Goal: Task Accomplishment & Management: Use online tool/utility

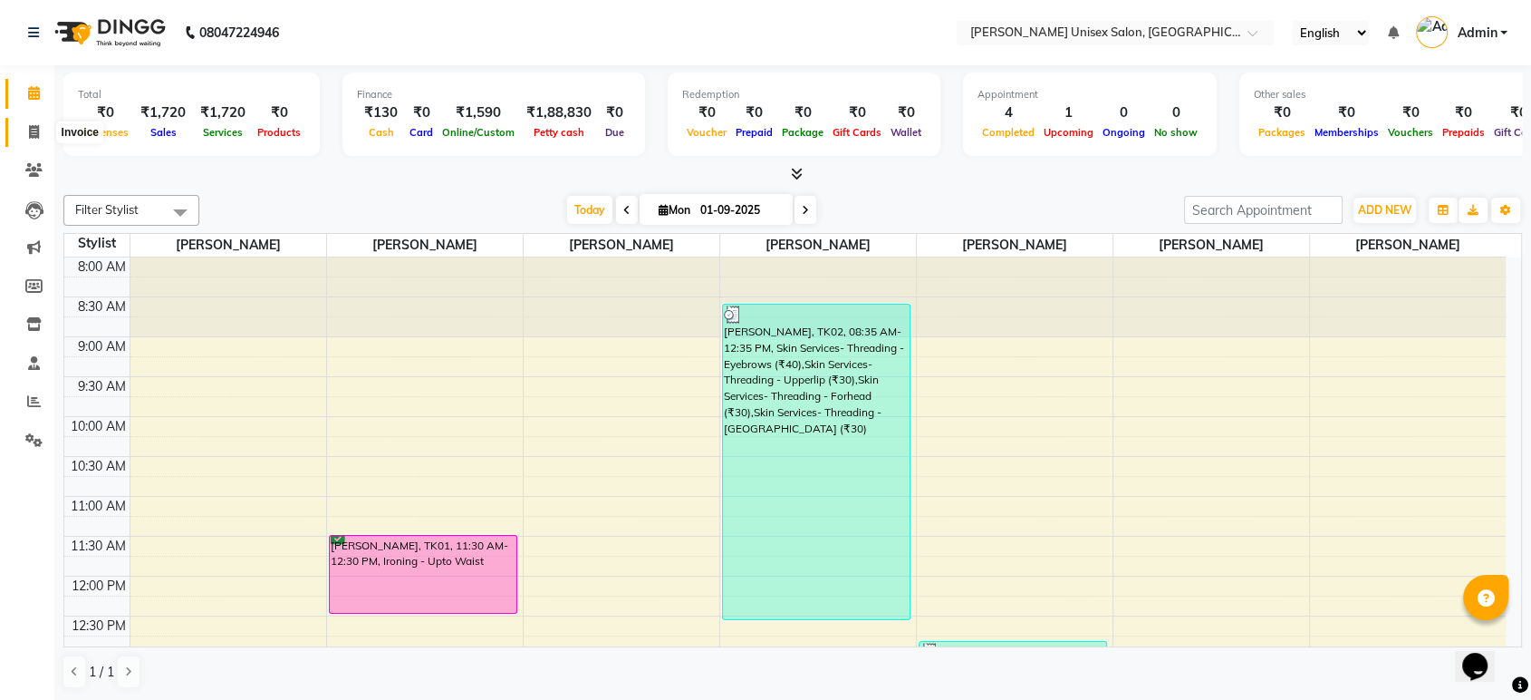
click at [34, 122] on span at bounding box center [34, 132] width 32 height 21
select select "service"
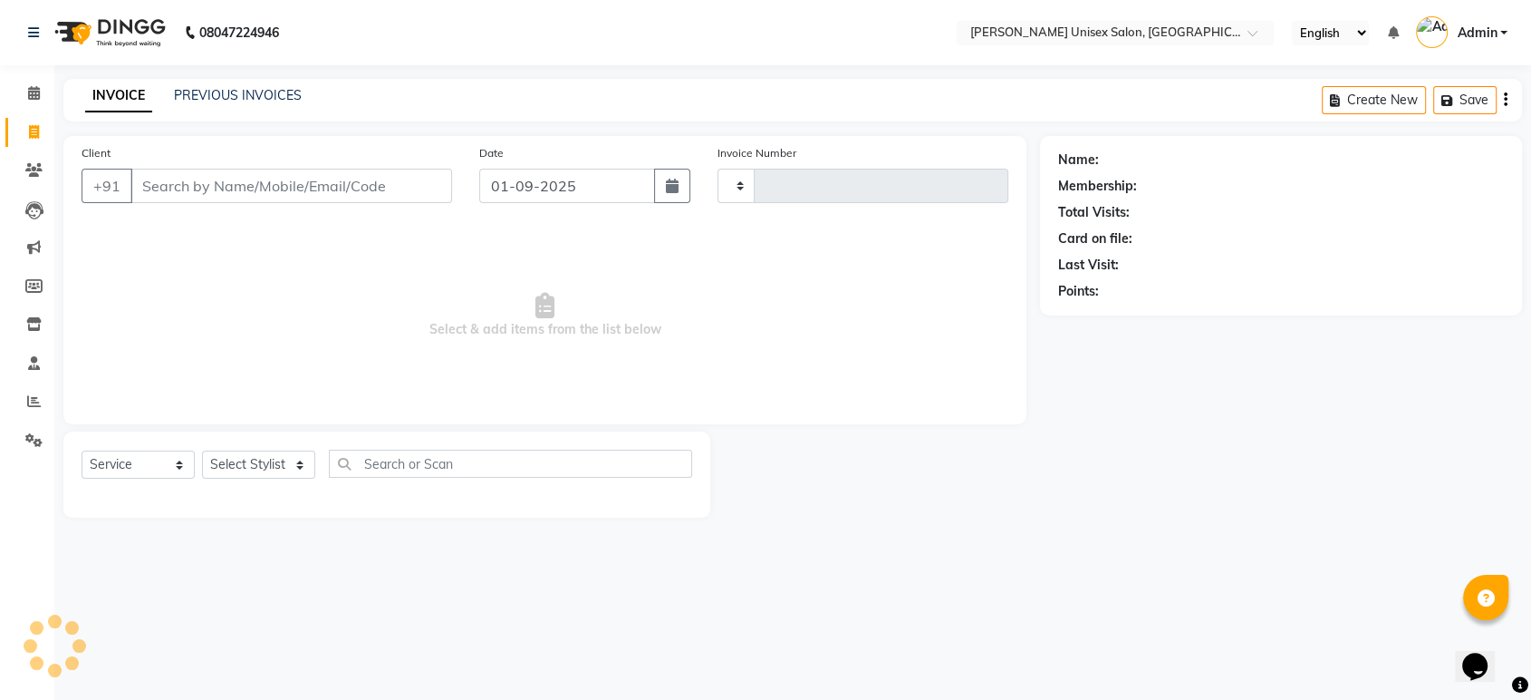
type input "1308"
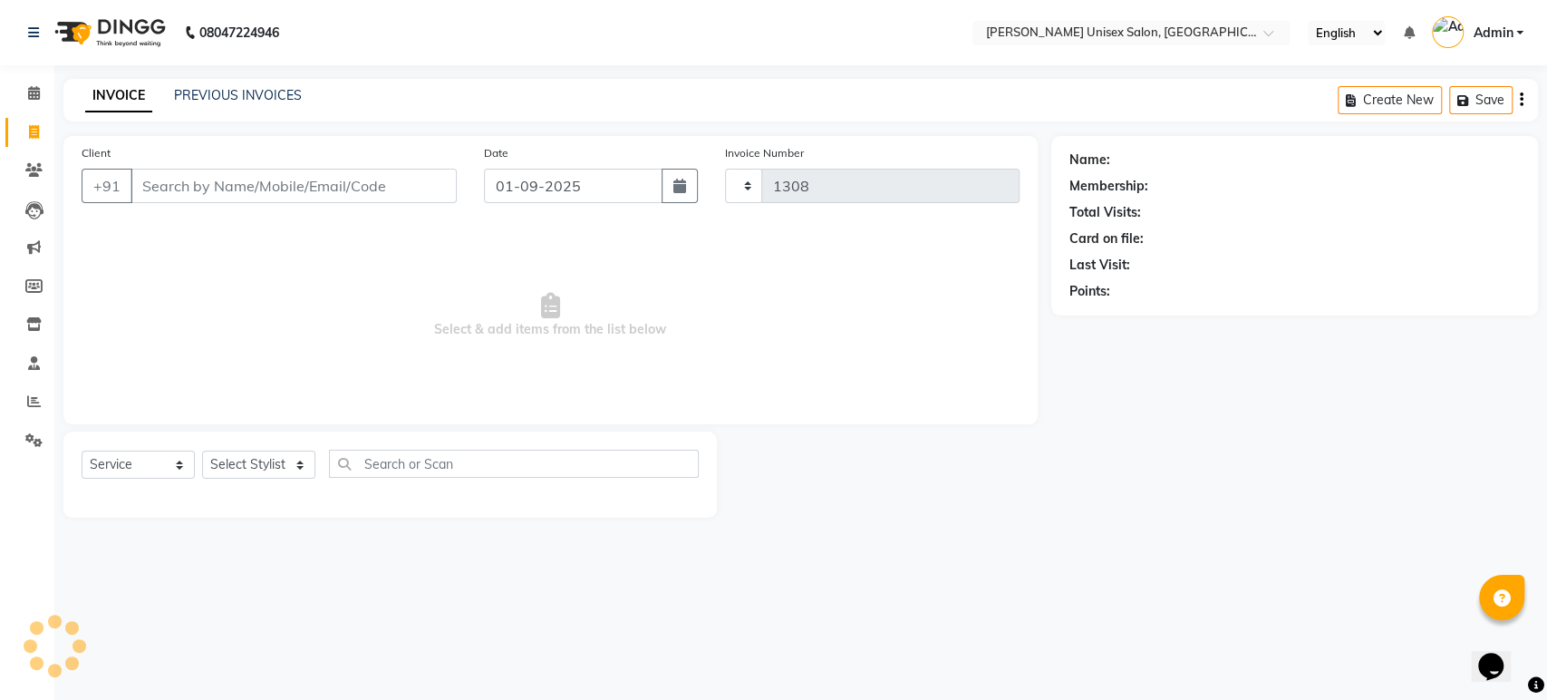
select select "7372"
click at [152, 188] on input "Client" at bounding box center [293, 186] width 326 height 34
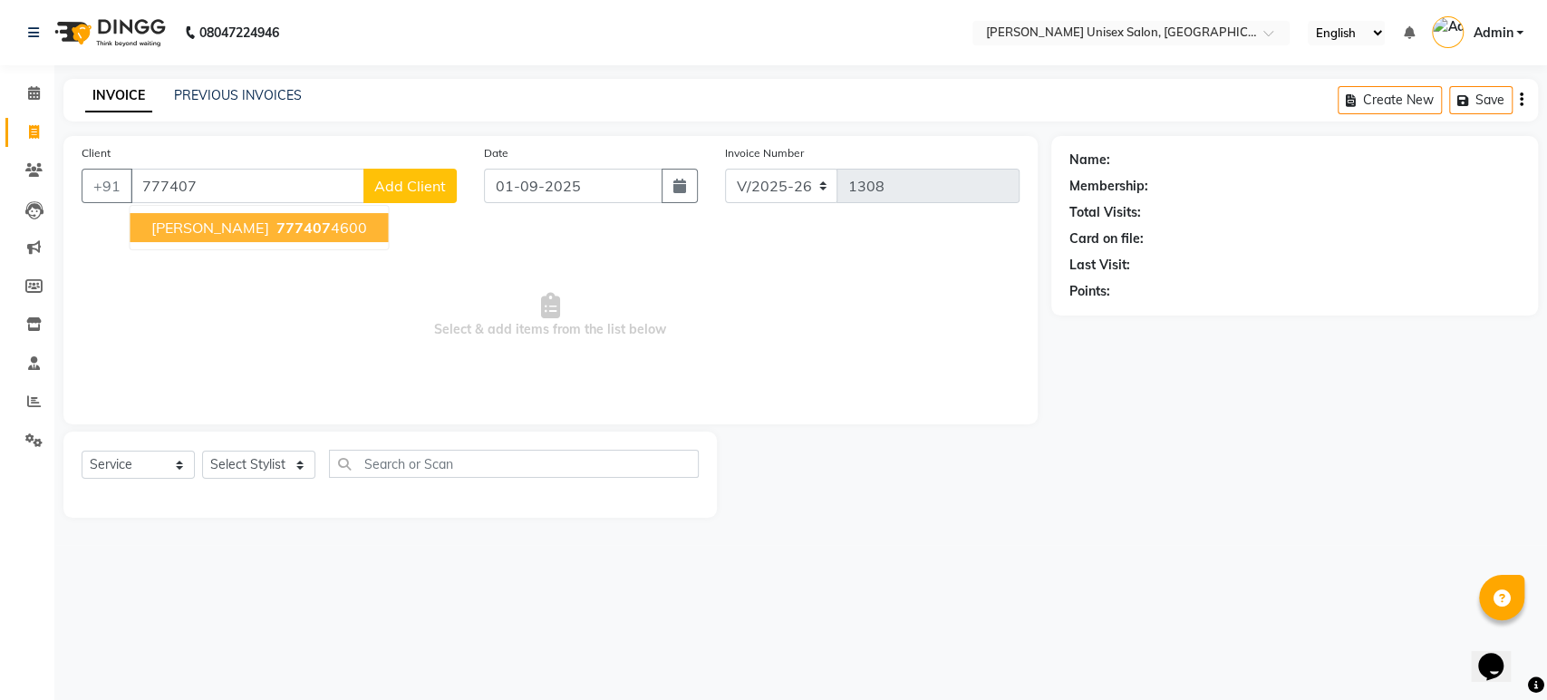
click at [208, 224] on span "[PERSON_NAME]" at bounding box center [209, 227] width 117 height 18
type input "7774074600"
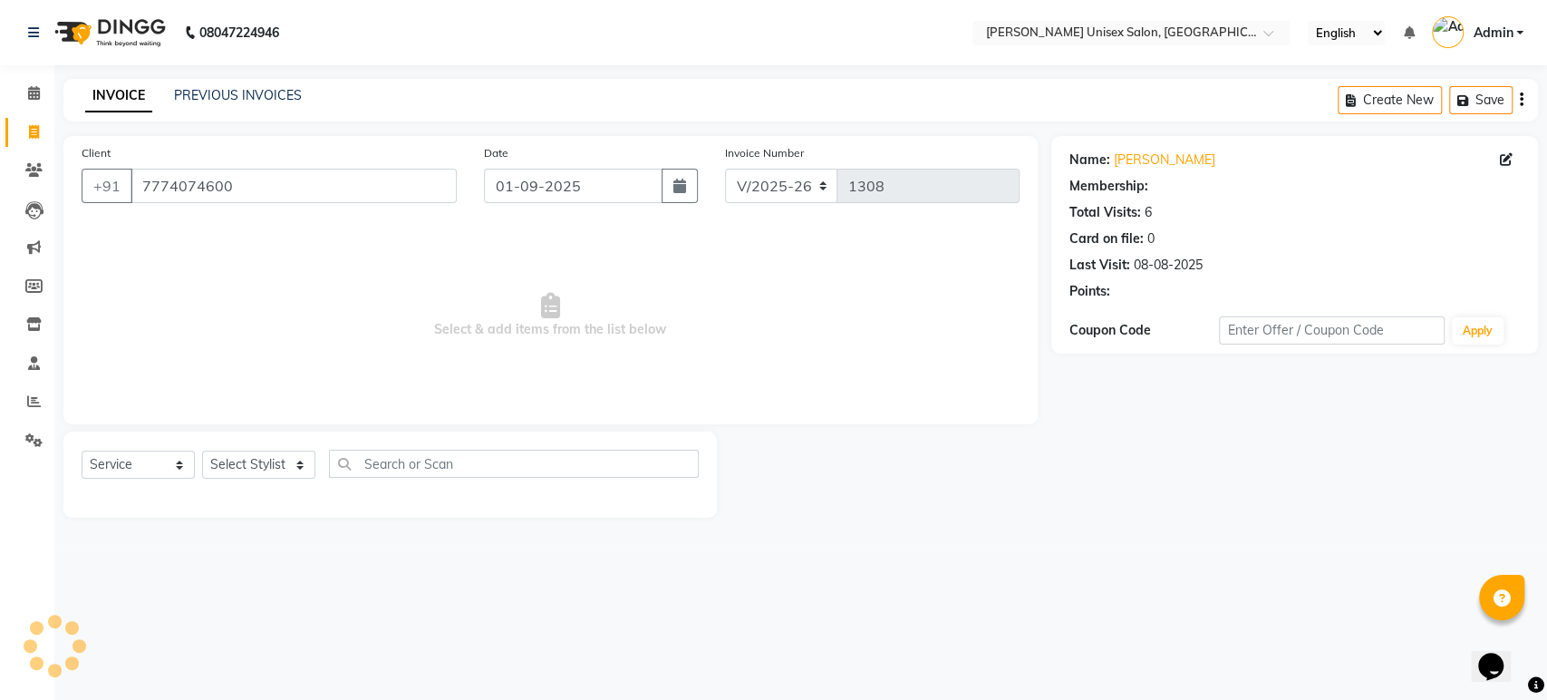
select select "1: Object"
click at [864, 239] on span "Select & add items from the list below" at bounding box center [551, 315] width 938 height 181
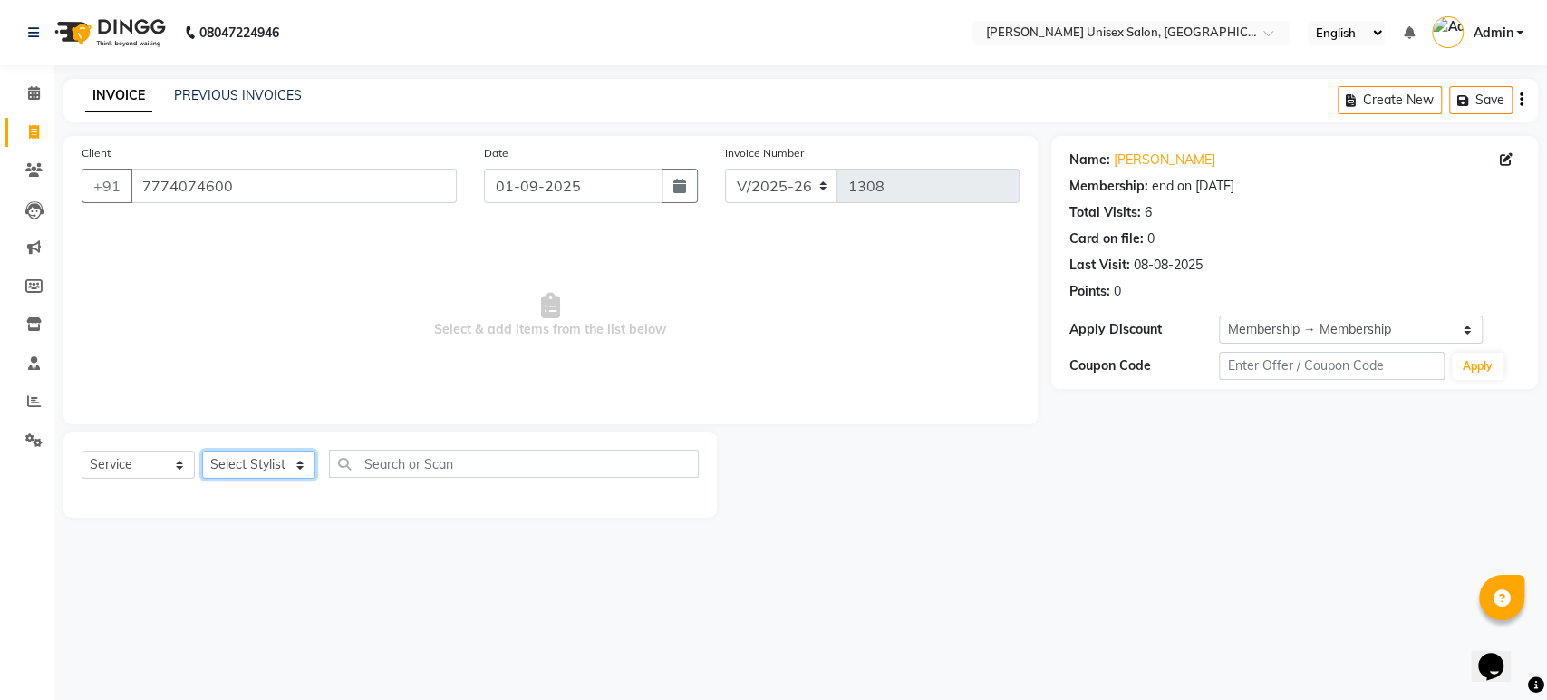
click at [267, 464] on select "Select Stylist [PERSON_NAME] [PERSON_NAME] [PERSON_NAME] Pooja [PERSON_NAME] AH…" at bounding box center [258, 464] width 113 height 28
select select "64436"
click at [202, 450] on select "Select Stylist [PERSON_NAME] [PERSON_NAME] [PERSON_NAME] Pooja [PERSON_NAME] AH…" at bounding box center [258, 464] width 113 height 28
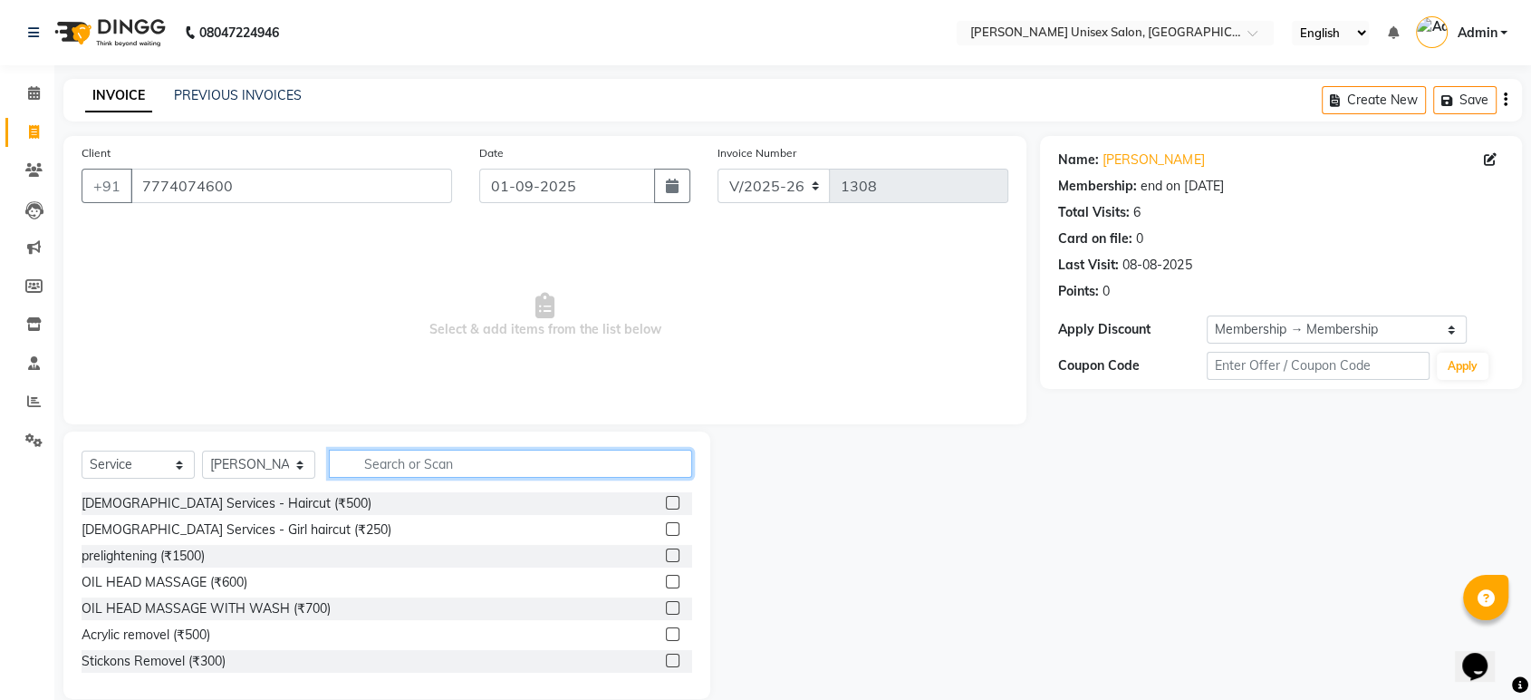
click at [371, 463] on input "text" at bounding box center [510, 463] width 363 height 28
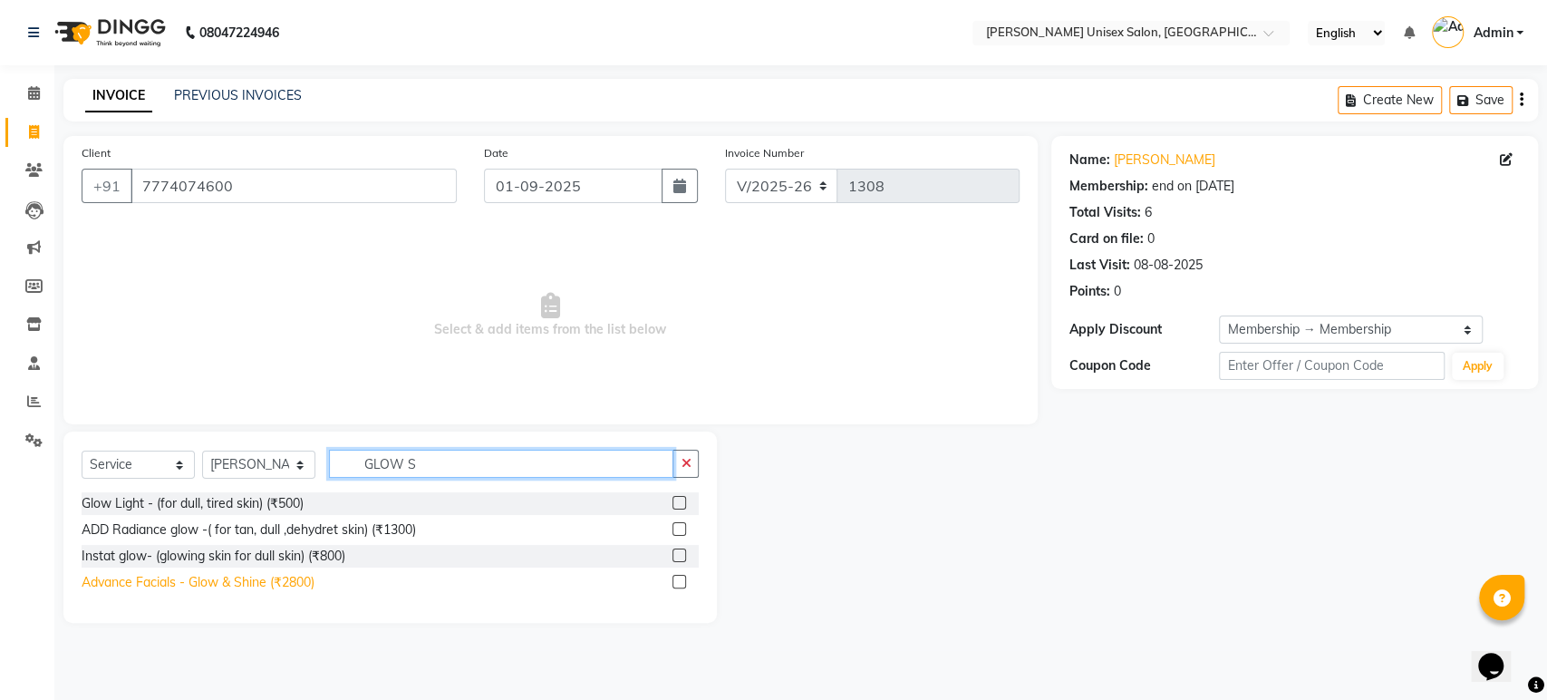
type input "GLOW S"
click at [290, 576] on div "Advance Facials - Glow & Shine (₹2800)" at bounding box center [198, 582] width 233 height 19
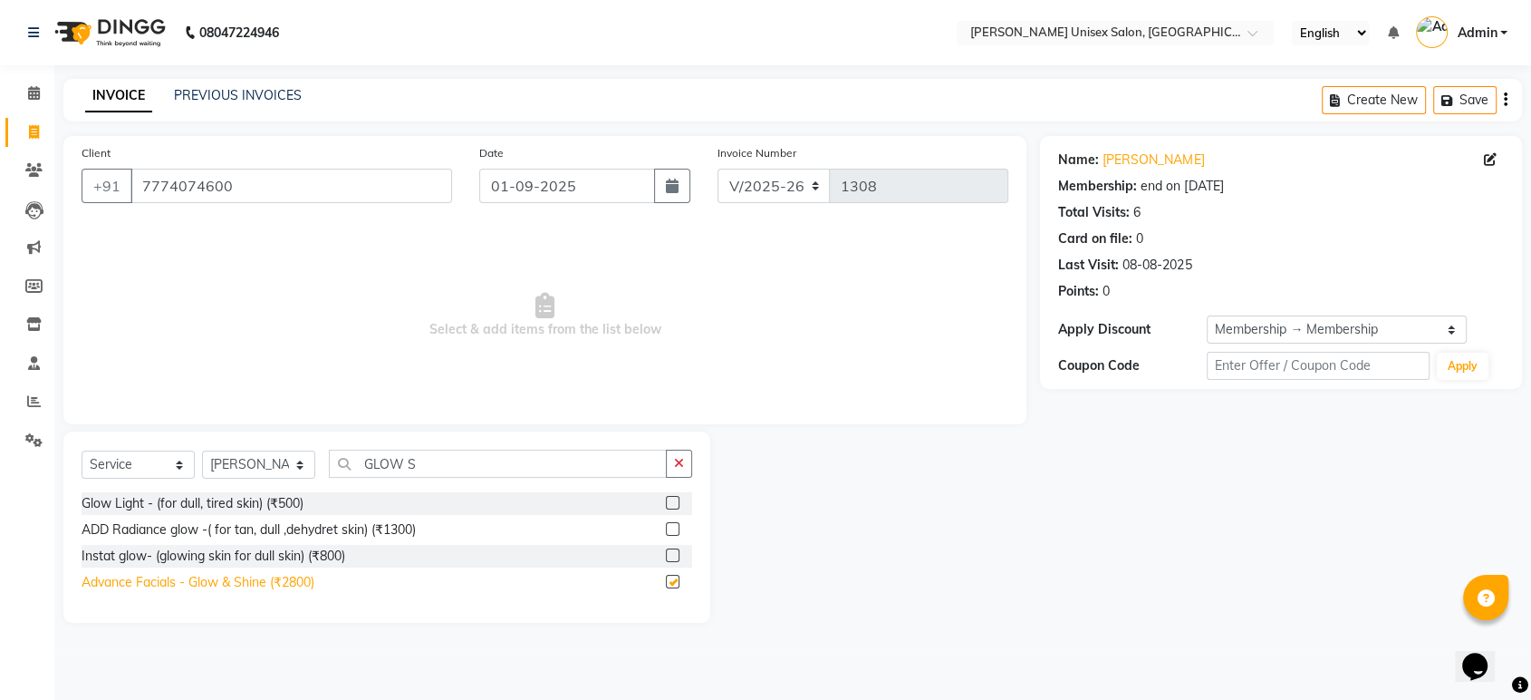
checkbox input "false"
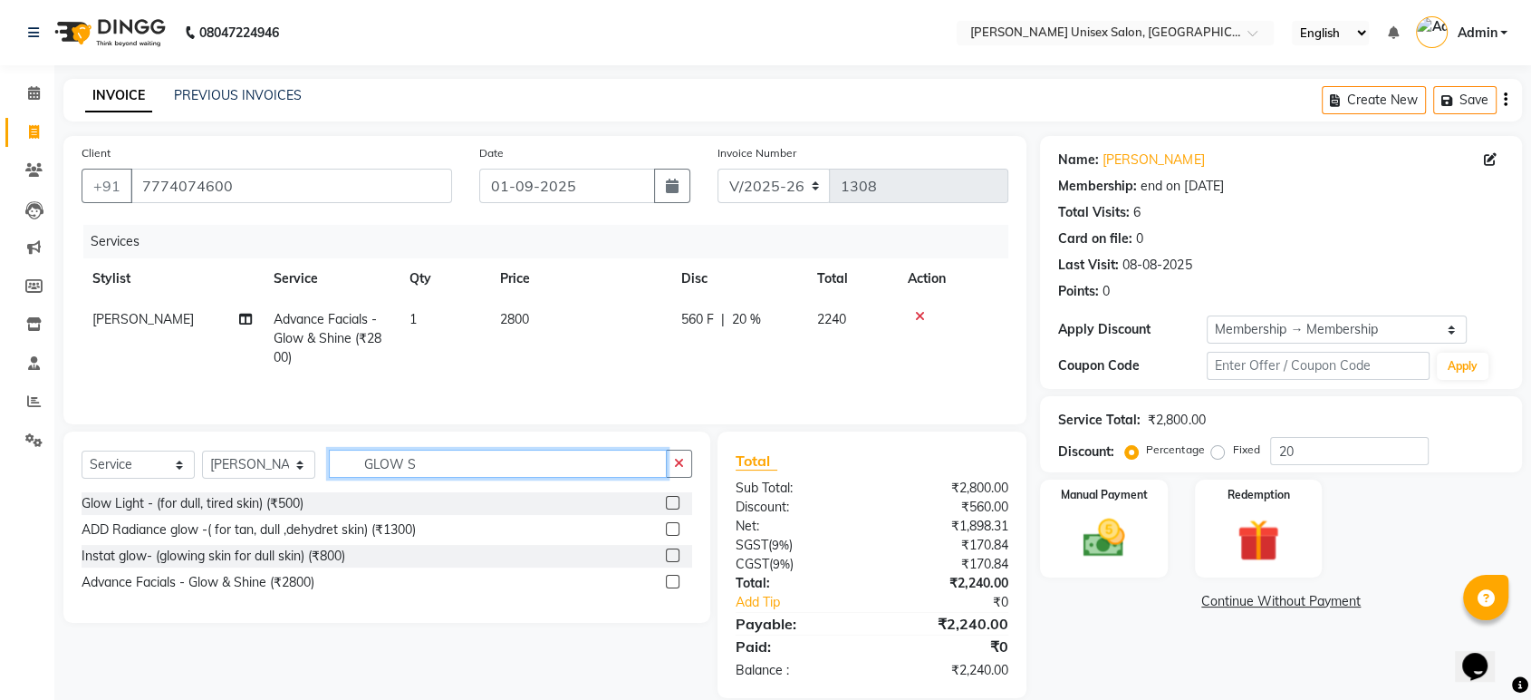
click at [423, 468] on input "GLOW S" at bounding box center [498, 463] width 338 height 28
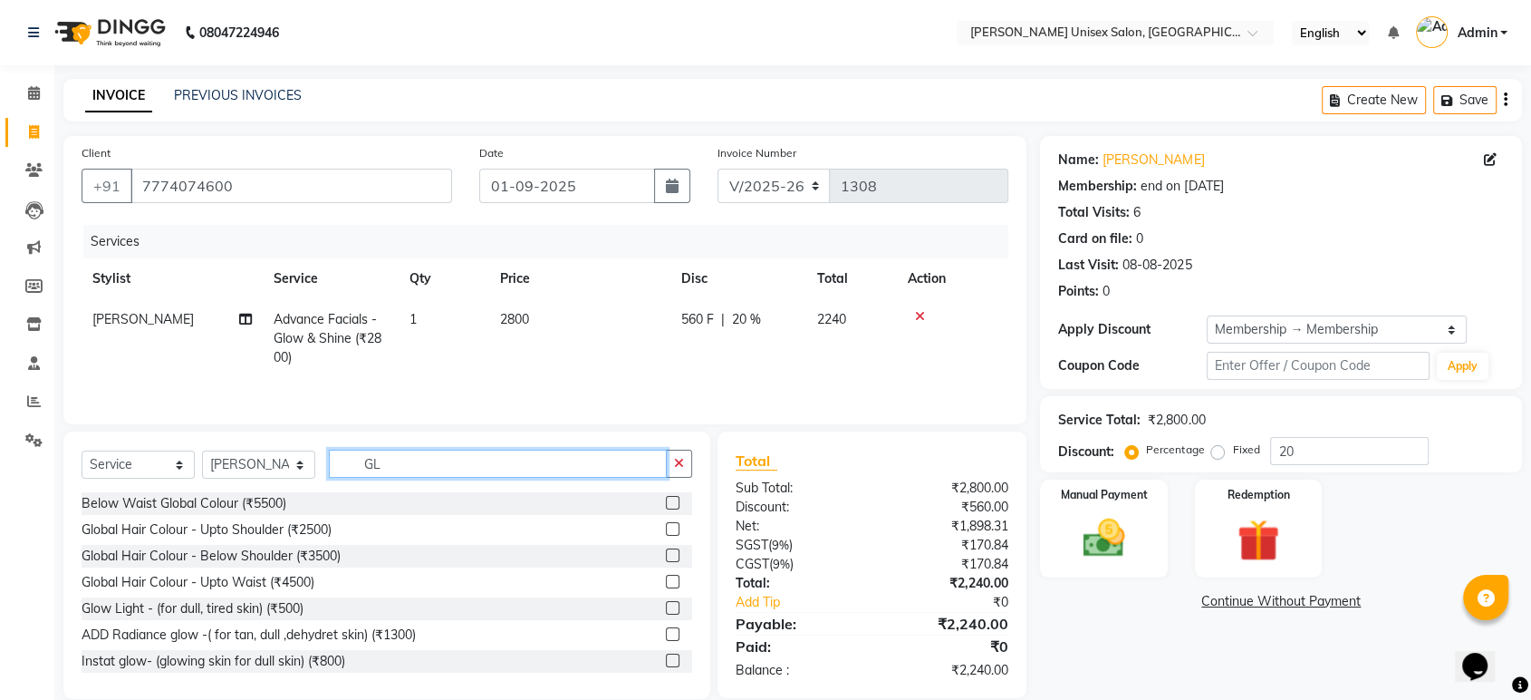
type input "G"
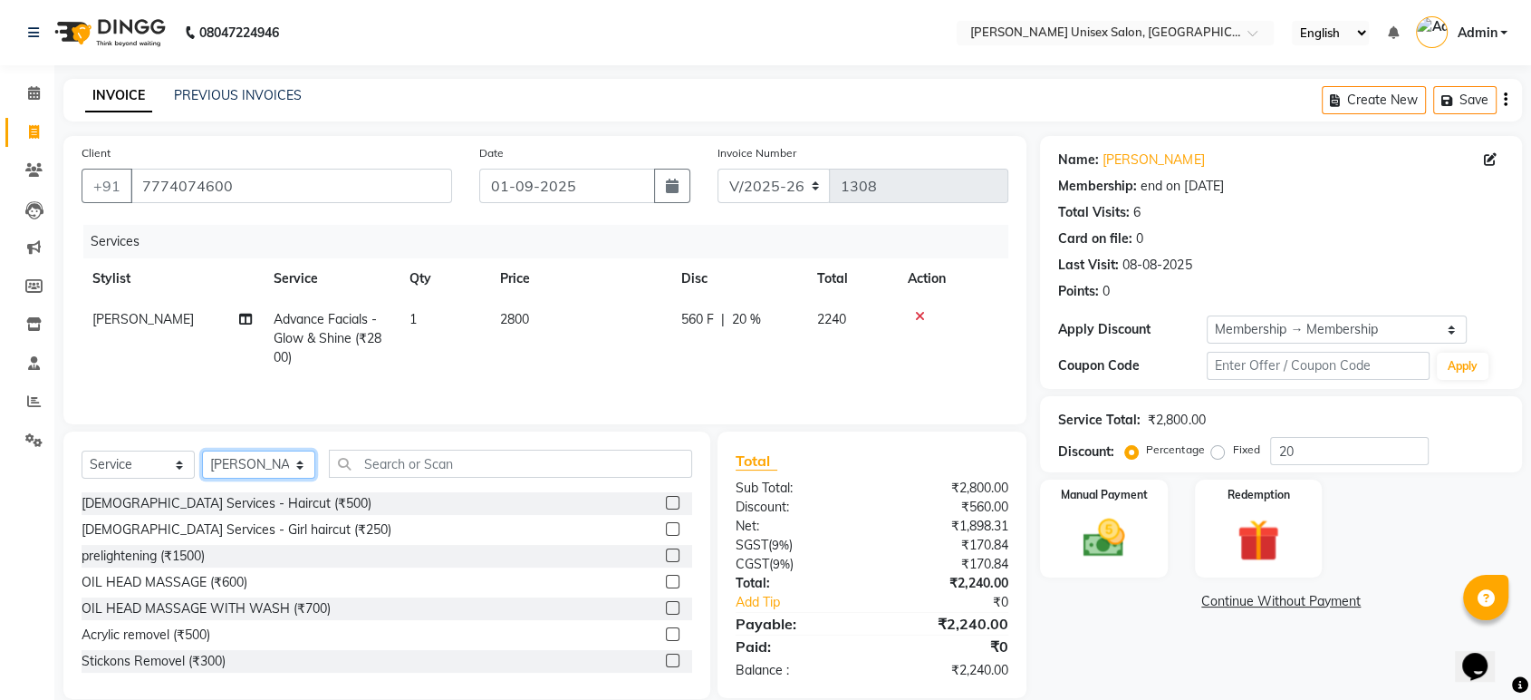
click at [257, 473] on select "Select Stylist [PERSON_NAME] [PERSON_NAME] [PERSON_NAME] Pooja [PERSON_NAME] AH…" at bounding box center [258, 464] width 113 height 28
select select "64437"
click at [202, 452] on select "Select Stylist [PERSON_NAME] [PERSON_NAME] [PERSON_NAME] Pooja [PERSON_NAME] AH…" at bounding box center [258, 464] width 113 height 28
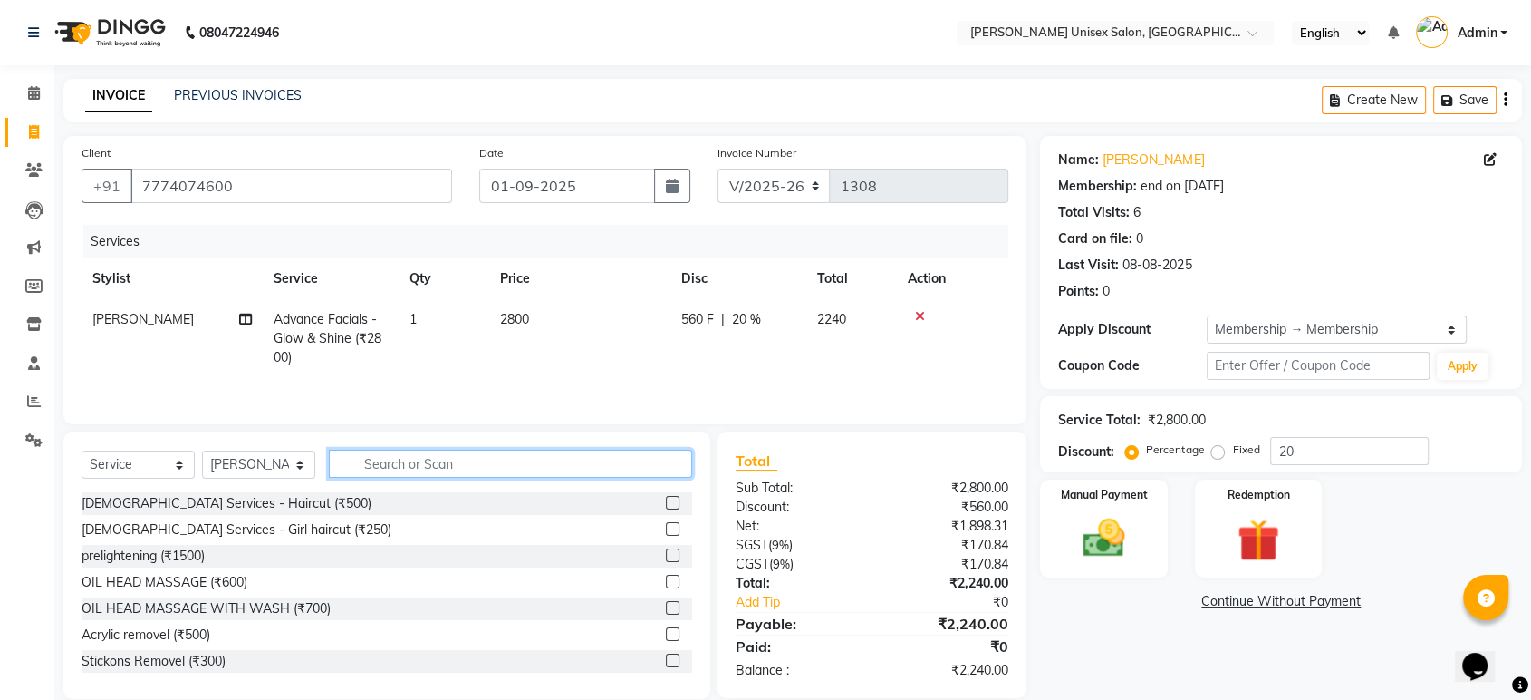
click at [352, 464] on input "text" at bounding box center [510, 463] width 363 height 28
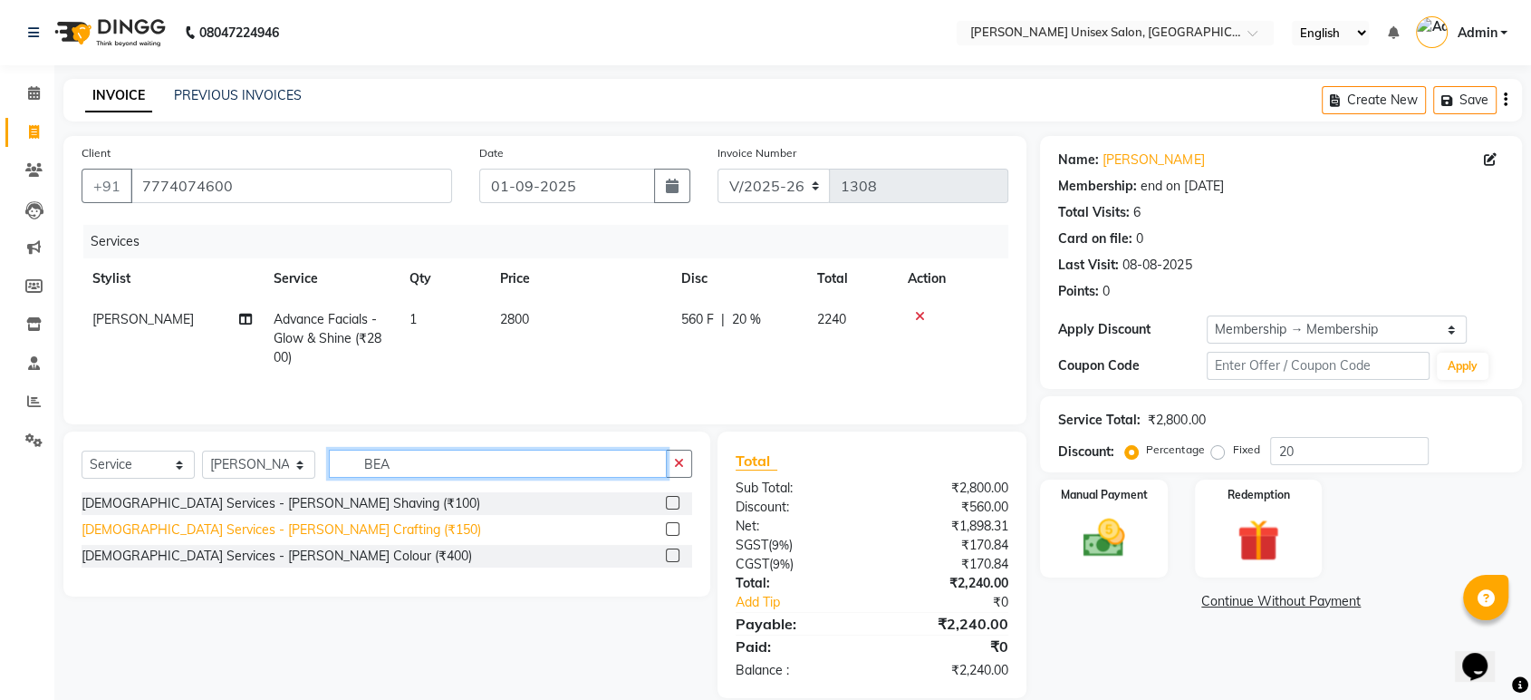
type input "BEA"
click at [270, 522] on div "[DEMOGRAPHIC_DATA] Services - [PERSON_NAME] Crafting (₹150)" at bounding box center [282, 529] width 400 height 19
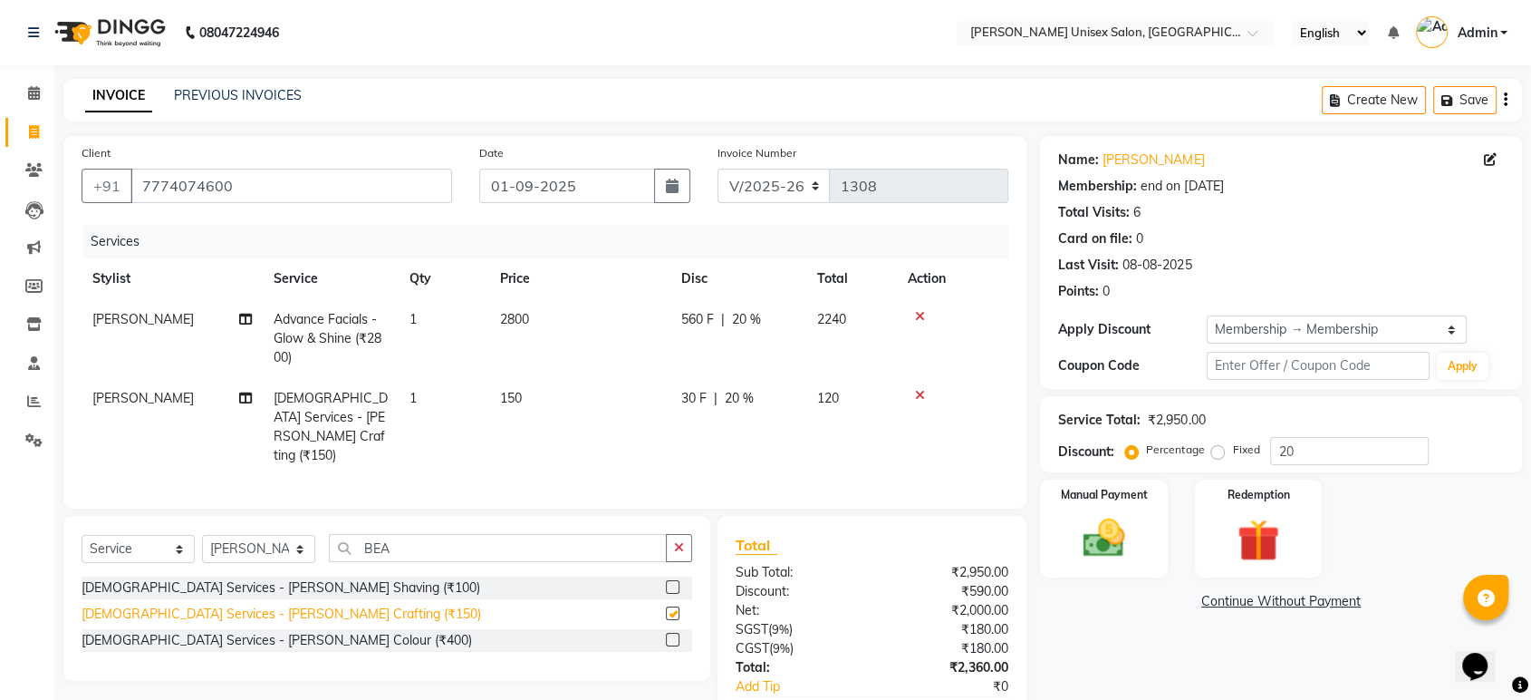
checkbox input "false"
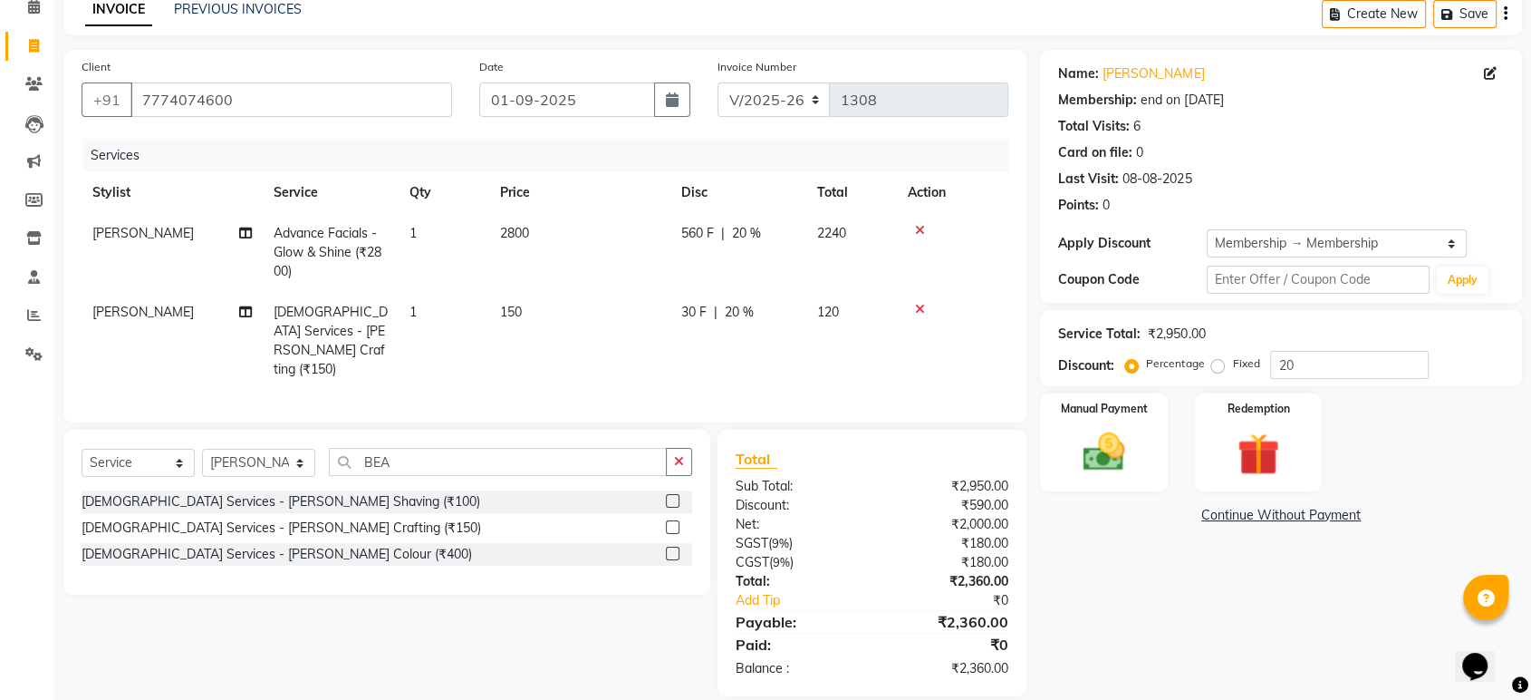
click at [1195, 581] on div "Name: [PERSON_NAME] Membership: end on [DATE] Total Visits: 6 Card on file: 0 L…" at bounding box center [1288, 373] width 496 height 646
click at [1087, 462] on img at bounding box center [1103, 452] width 71 height 51
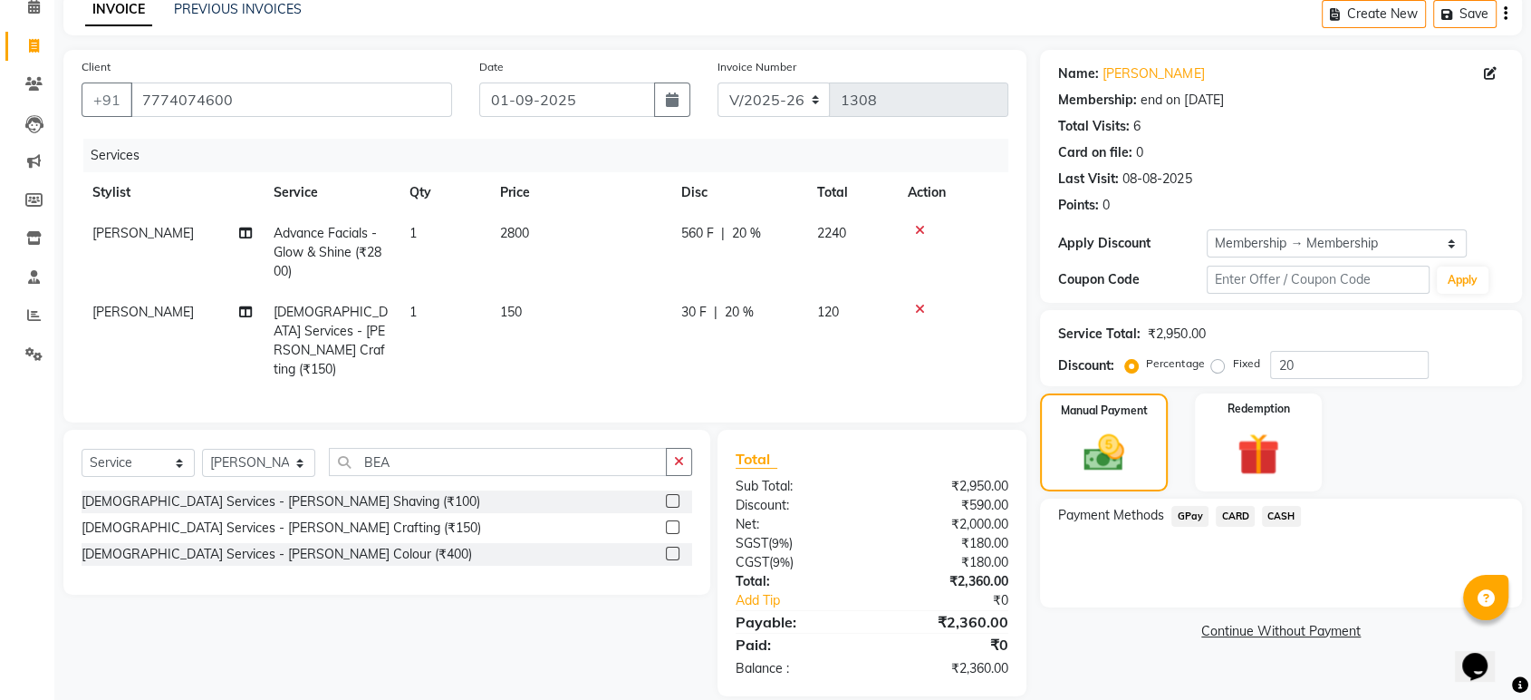
click at [1227, 513] on span "CARD" at bounding box center [1235, 516] width 39 height 21
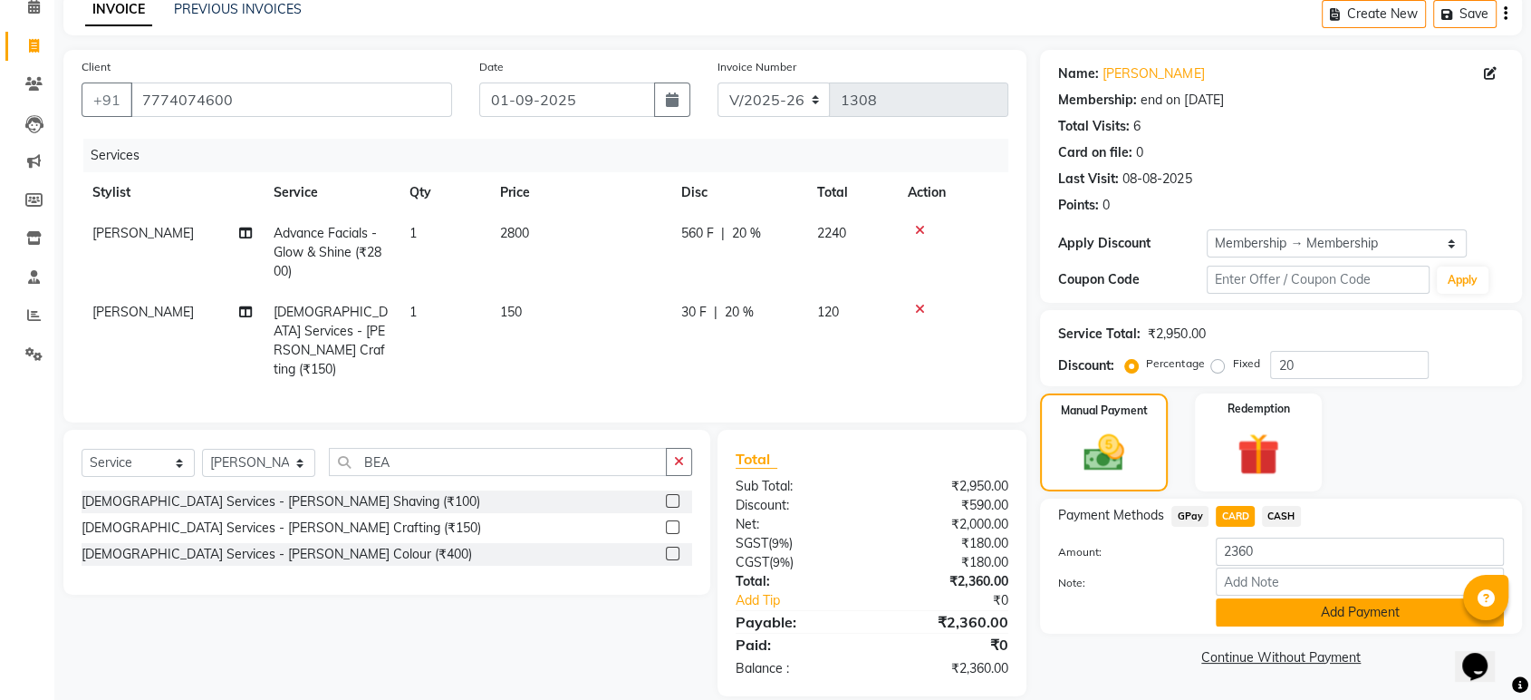
click at [1249, 609] on button "Add Payment" at bounding box center [1360, 612] width 288 height 28
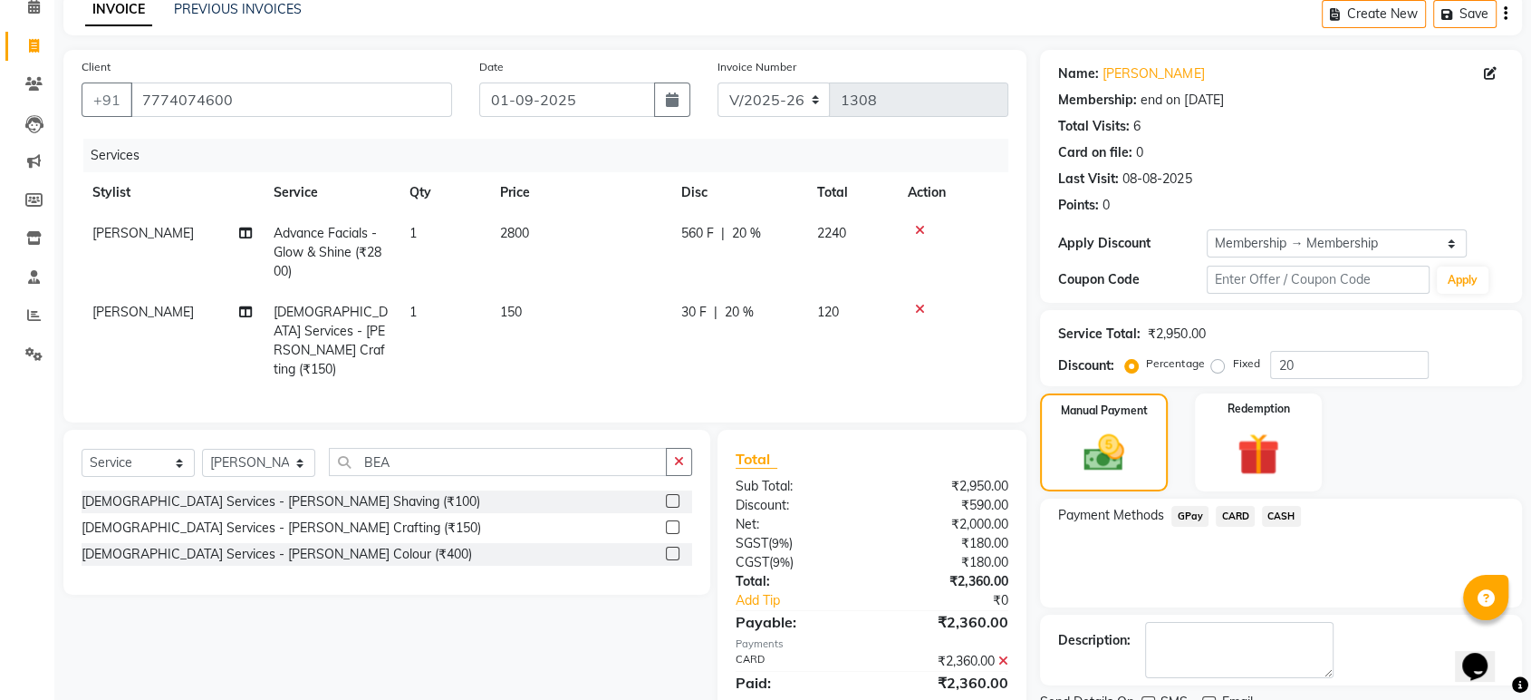
scroll to position [159, 0]
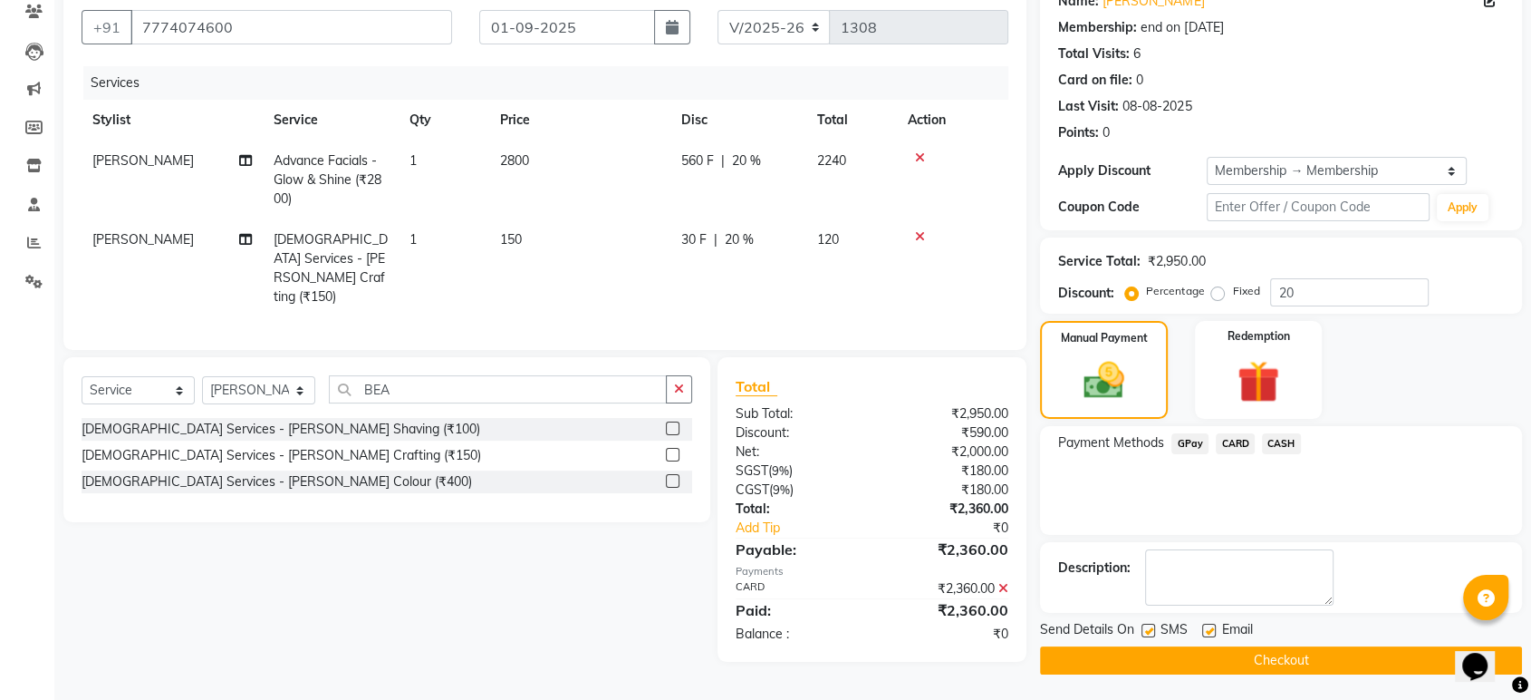
click at [1256, 652] on button "Checkout" at bounding box center [1281, 660] width 482 height 28
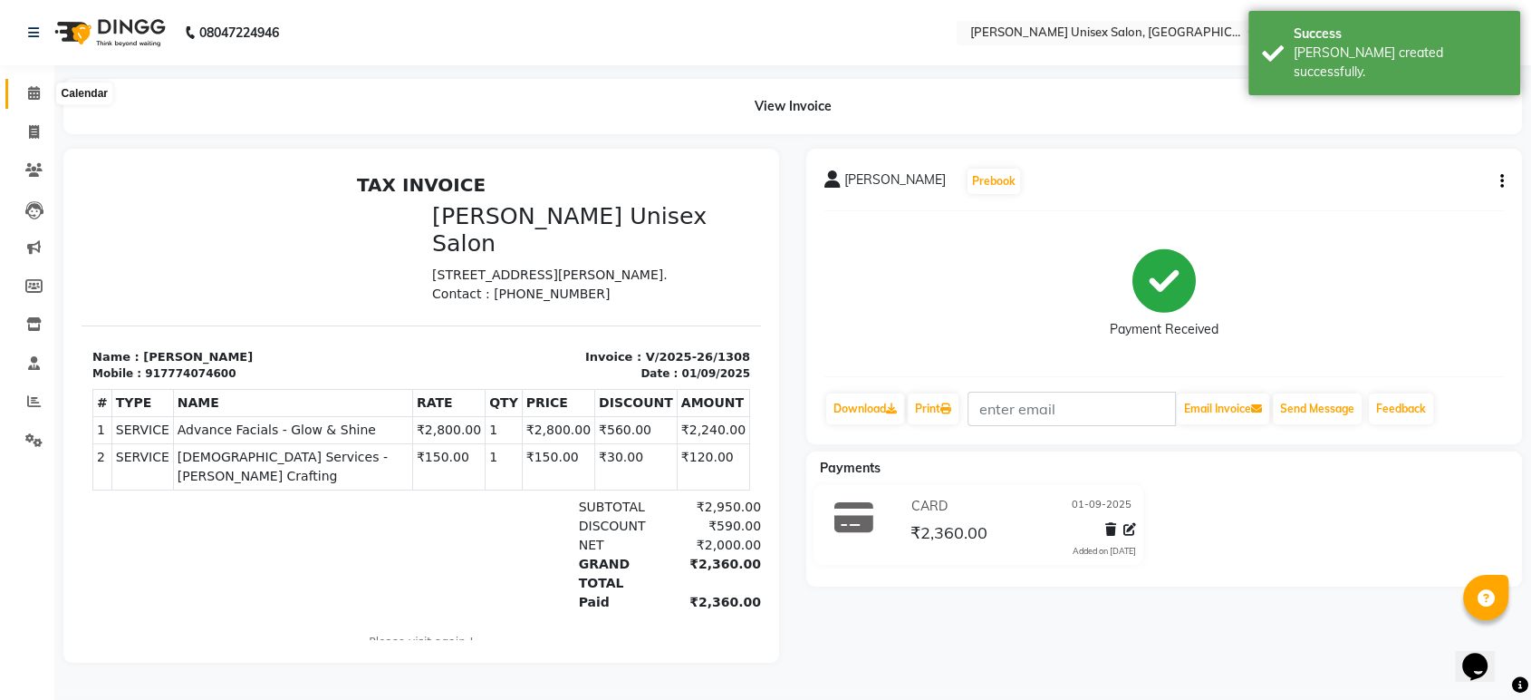
click at [33, 100] on icon at bounding box center [34, 93] width 12 height 14
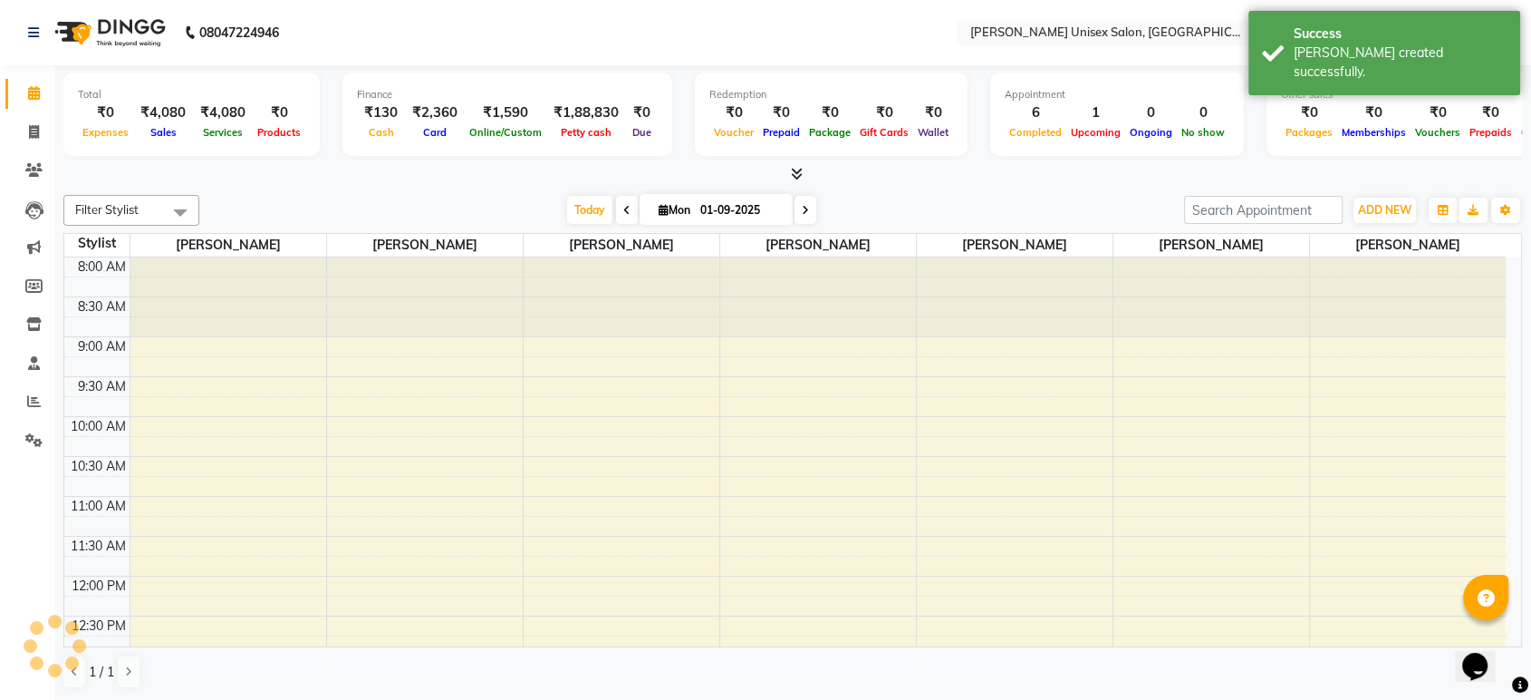
click at [233, 179] on div at bounding box center [792, 174] width 1459 height 19
